Goal: Transaction & Acquisition: Purchase product/service

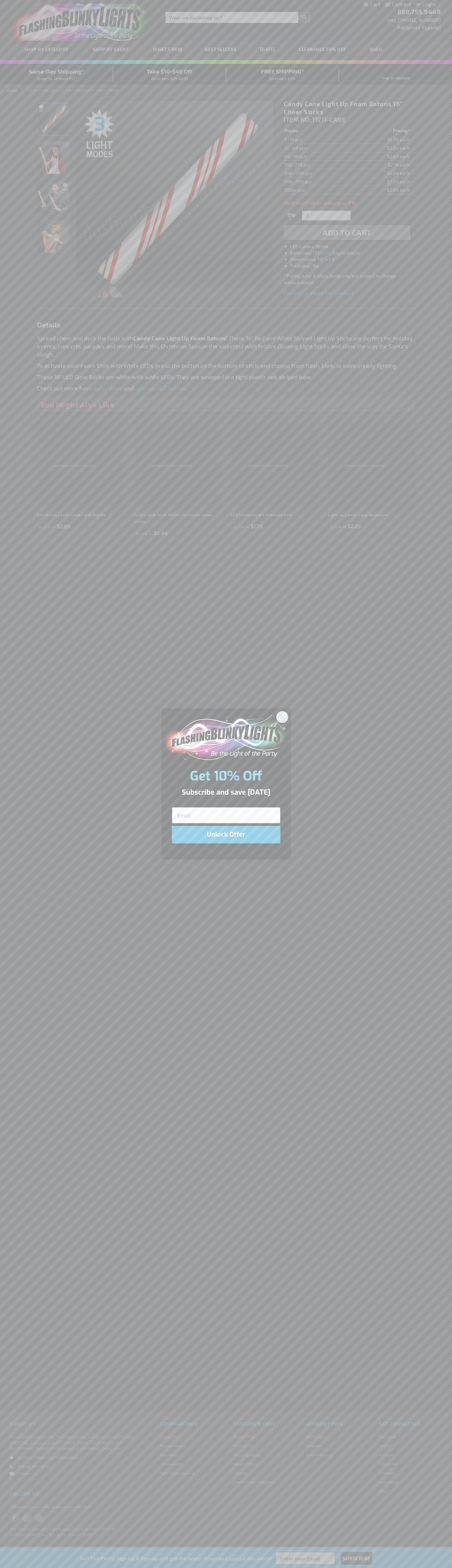
click at [282, 716] on icon "Close dialog" at bounding box center [281, 716] width 4 height 4
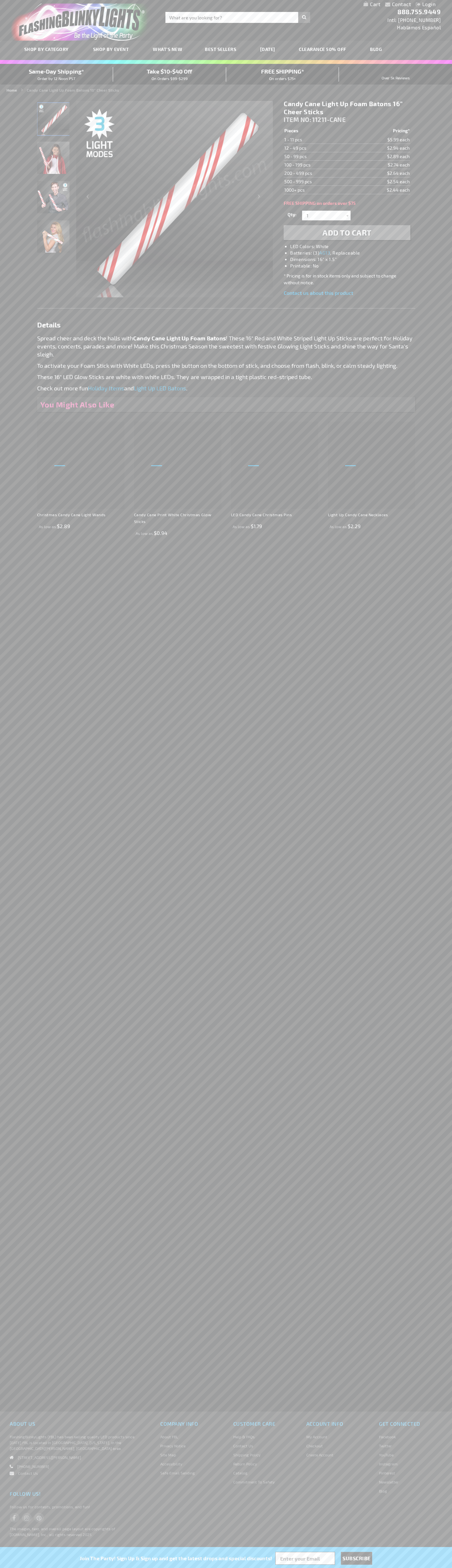
click at [353, 247] on li "LED Colors: White" at bounding box center [353, 247] width 126 height 7
click at [347, 233] on span "Add to Cart" at bounding box center [347, 232] width 49 height 9
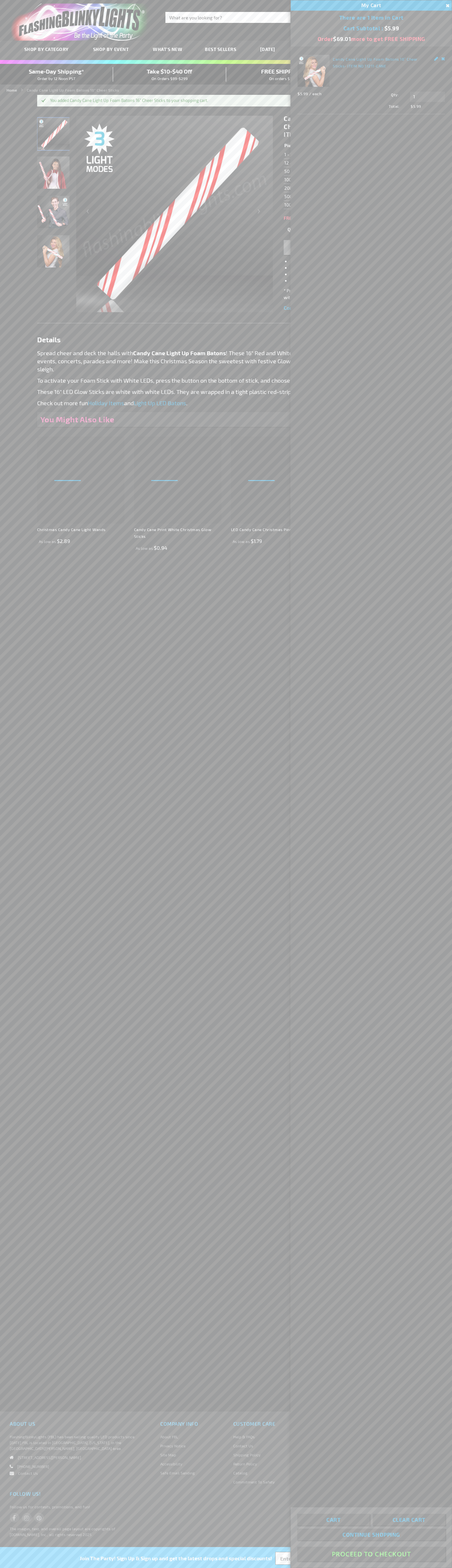
click at [371, 1554] on button "Proceed To Checkout" at bounding box center [371, 1554] width 148 height 15
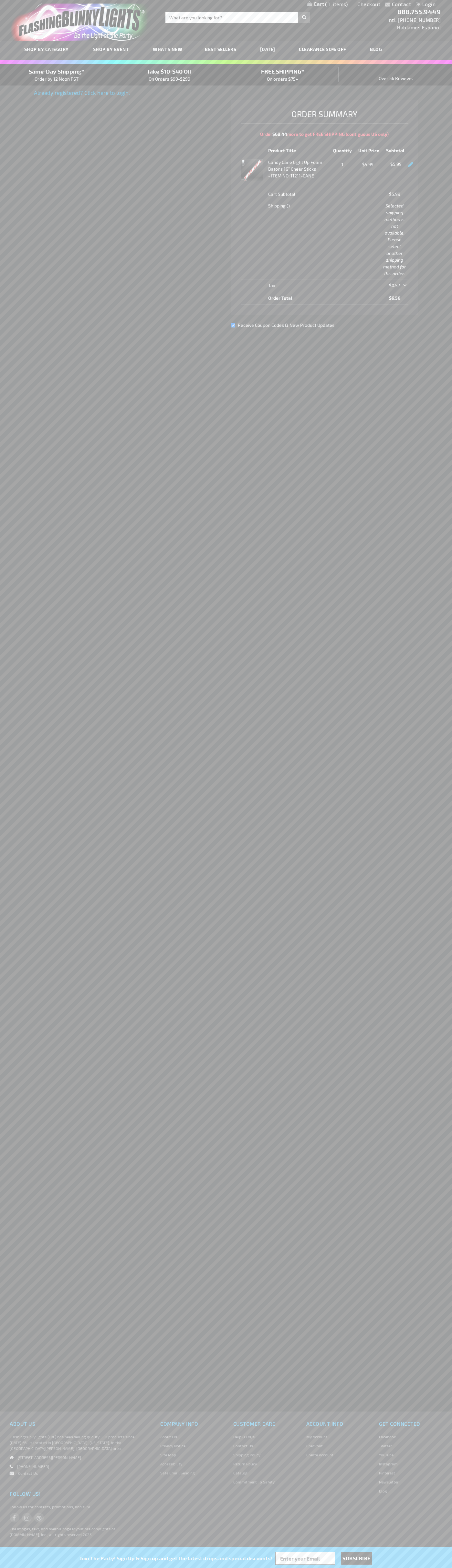
click at [57, 75] on div "Same-Day Shipping* Order by 12 Noon PST" at bounding box center [57, 74] width 113 height 15
click at [369, 4] on link "Checkout" at bounding box center [369, 4] width 23 height 6
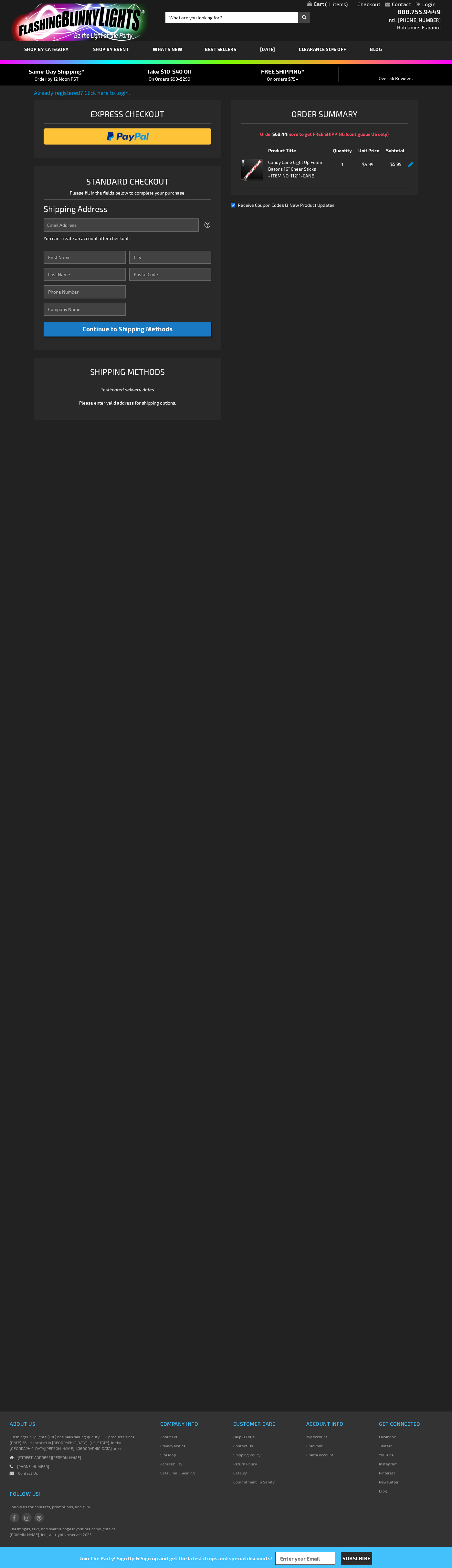
select select "US"
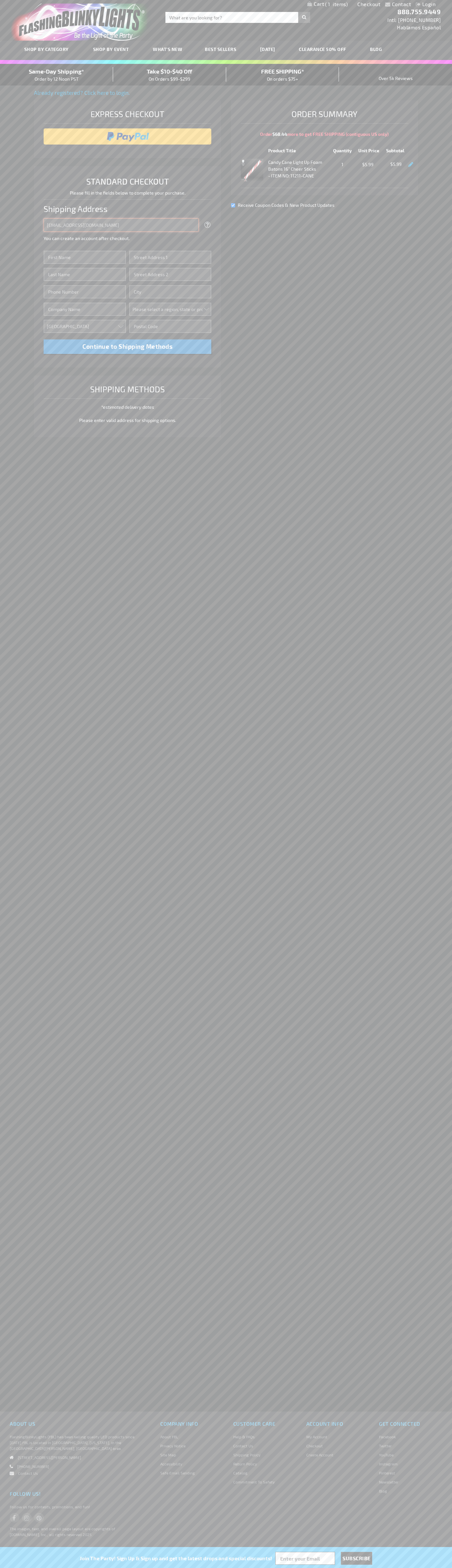
type input "johnsmith005@storebotmail.joonix.net"
type input "John"
type input "201 Colorado St"
type input "First floor"
type input "austin"
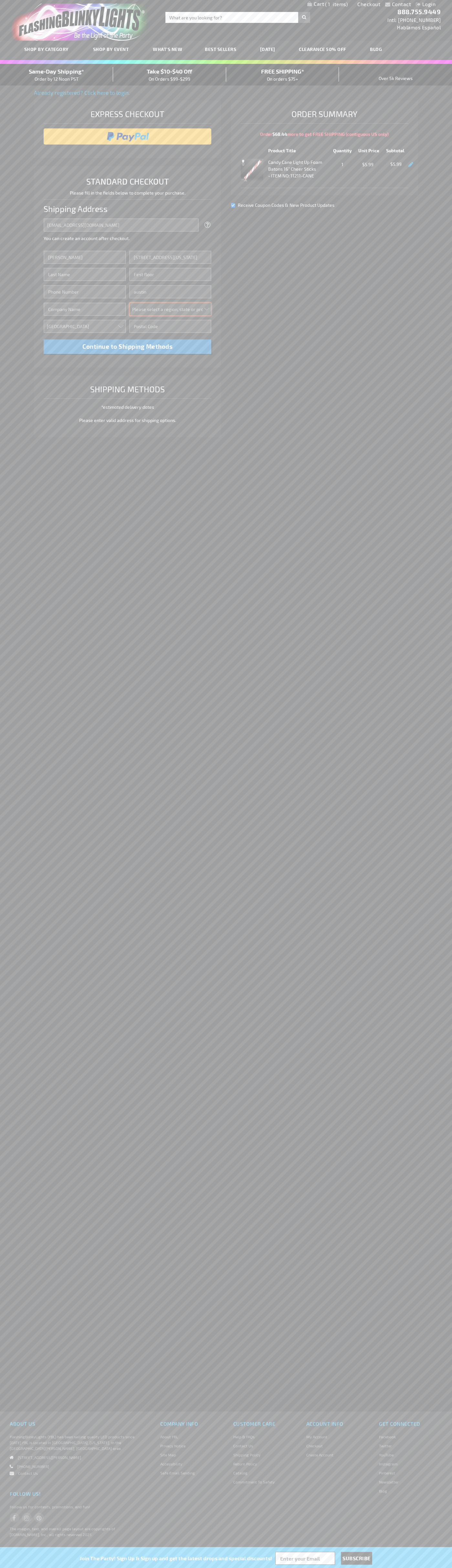
select select "57"
type input "78701"
type input "Smith"
type input "6502530000"
type input "John Smith"
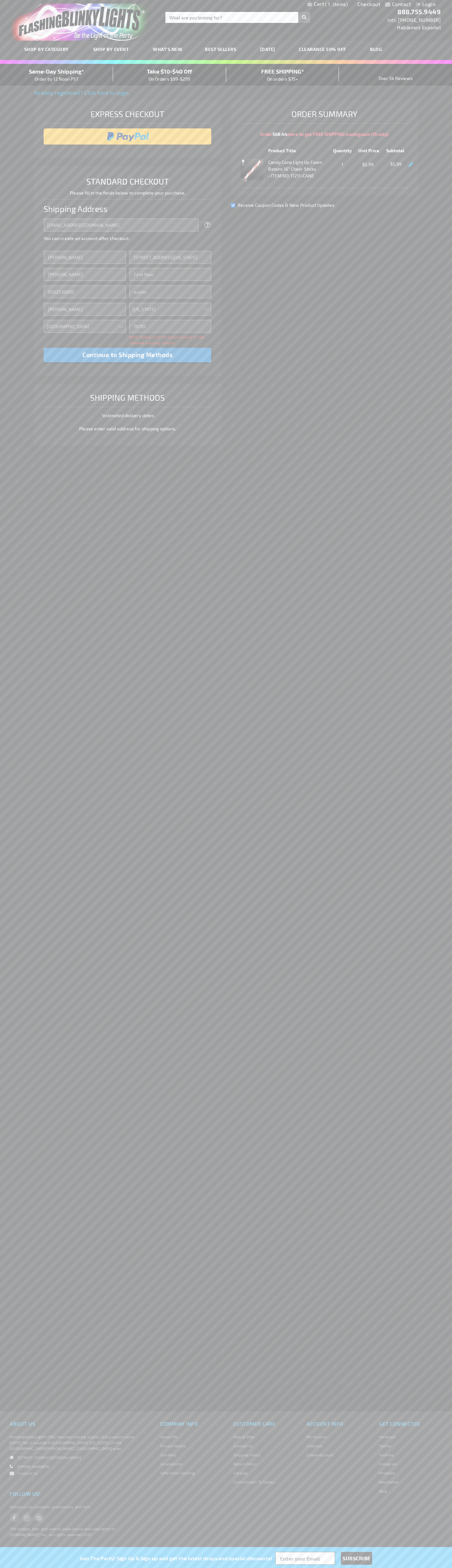
click at [57, 75] on div "Same-Day Shipping* Order by 12 Noon PST" at bounding box center [57, 74] width 113 height 15
click at [127, 136] on input "image" at bounding box center [127, 136] width 161 height 13
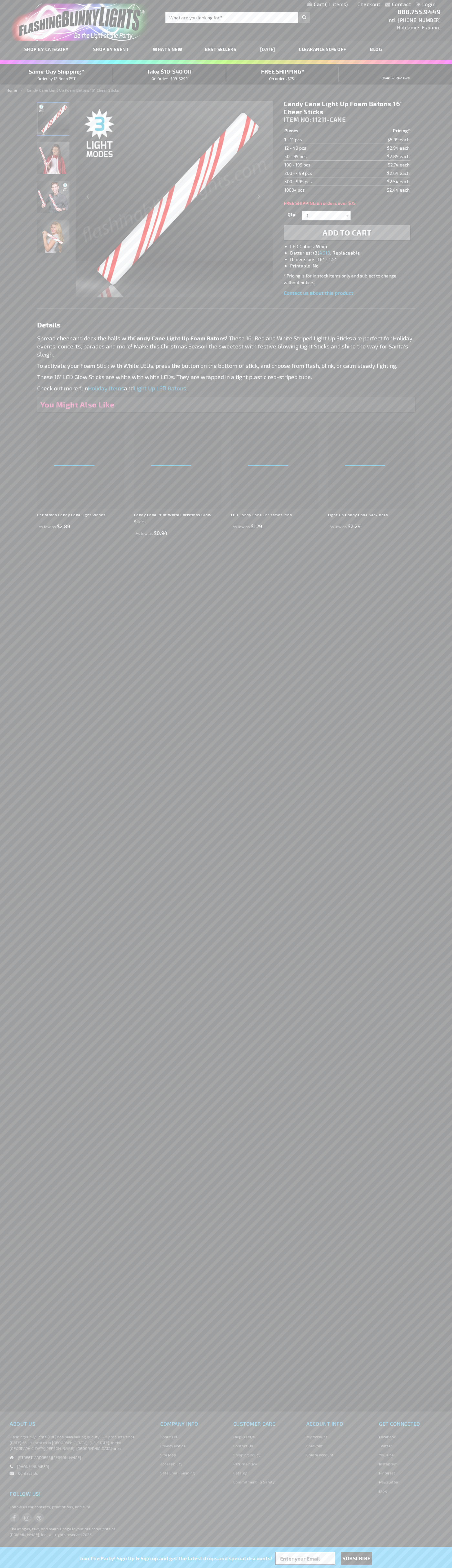
click at [327, 4] on span "1" at bounding box center [336, 4] width 23 height 6
